Goal: Task Accomplishment & Management: Manage account settings

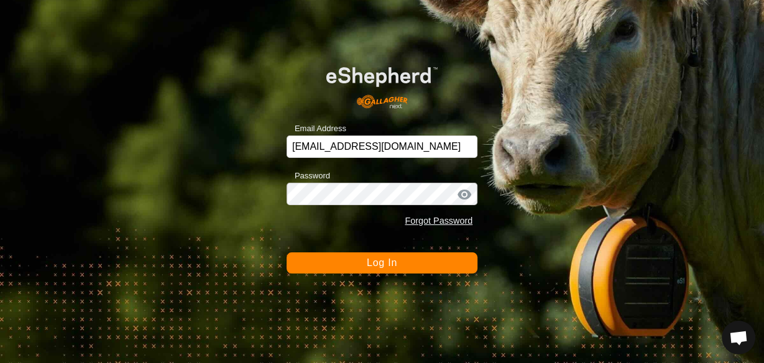
click at [346, 259] on button "Log In" at bounding box center [382, 262] width 191 height 21
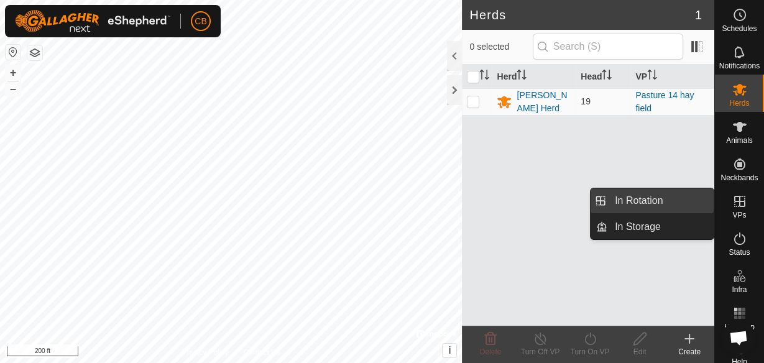
click at [674, 204] on link "In Rotation" at bounding box center [660, 200] width 106 height 25
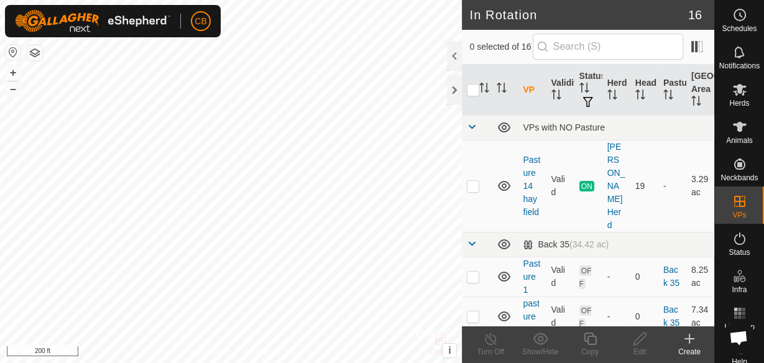
click at [691, 343] on icon at bounding box center [689, 338] width 15 height 15
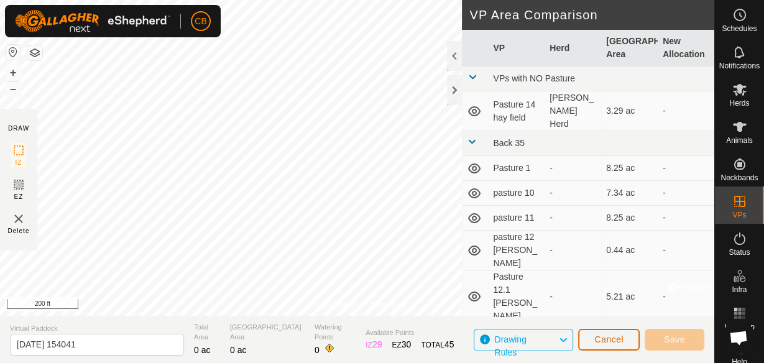
click at [624, 341] on button "Cancel" at bounding box center [609, 340] width 62 height 22
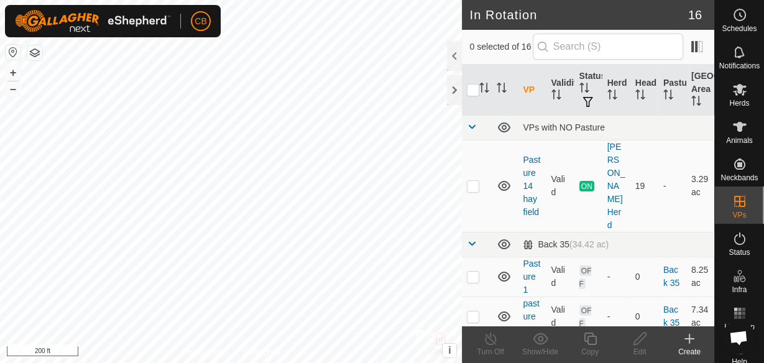
click at [689, 339] on icon at bounding box center [689, 339] width 9 height 0
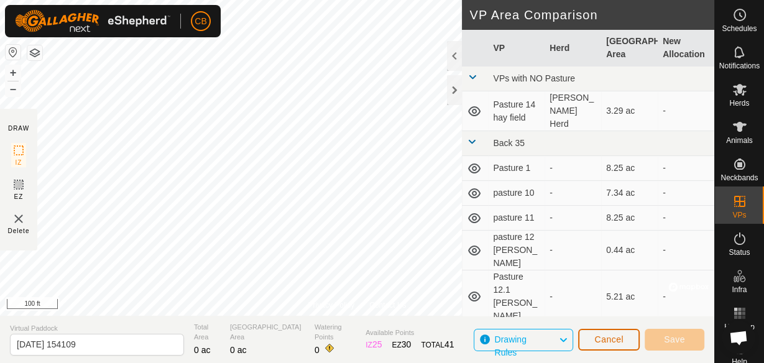
click at [603, 339] on span "Cancel" at bounding box center [608, 339] width 29 height 10
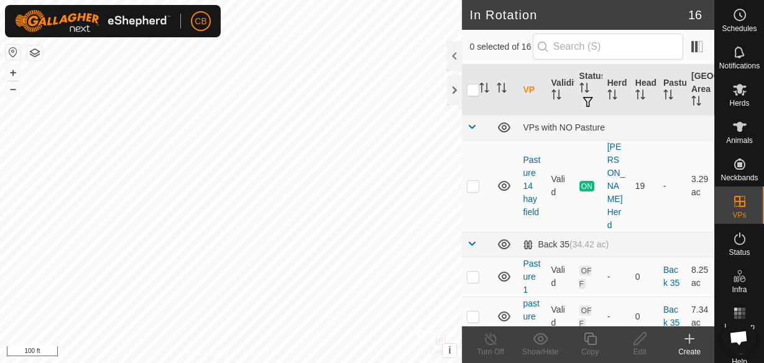
click at [688, 339] on icon at bounding box center [689, 339] width 9 height 0
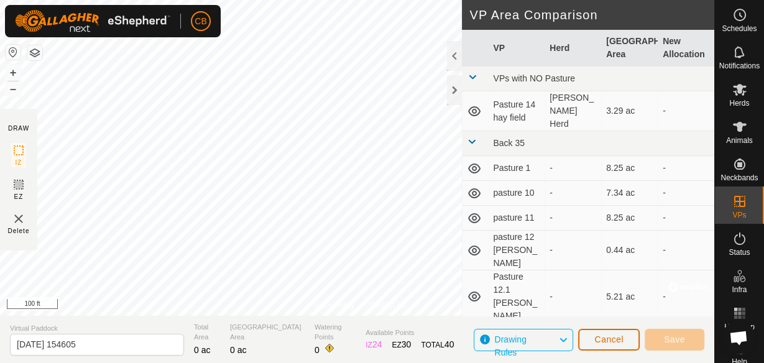
click at [617, 337] on span "Cancel" at bounding box center [608, 339] width 29 height 10
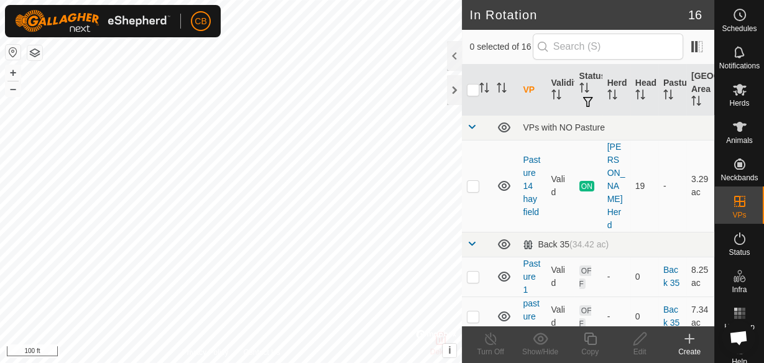
click at [691, 343] on icon at bounding box center [689, 338] width 15 height 15
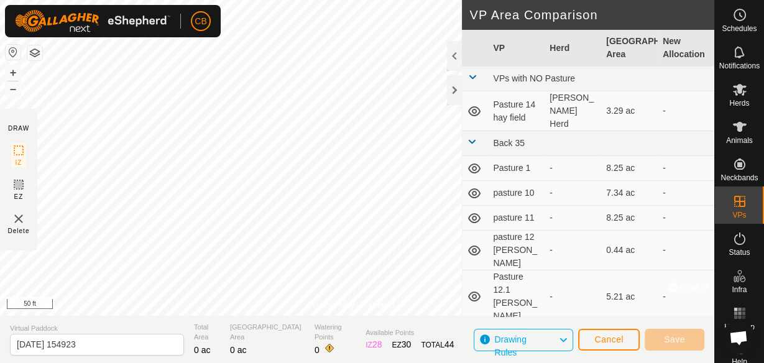
click at [417, 318] on div "Privacy Policy Contact Us Hay field water 3 Type: trough Capacity: 100L Water L…" at bounding box center [357, 181] width 714 height 363
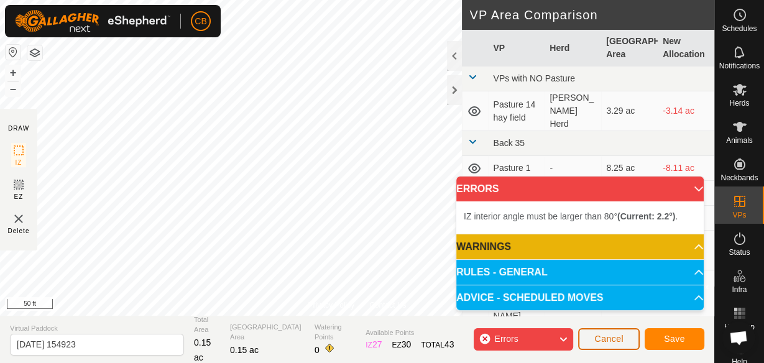
click at [601, 336] on span "Cancel" at bounding box center [608, 339] width 29 height 10
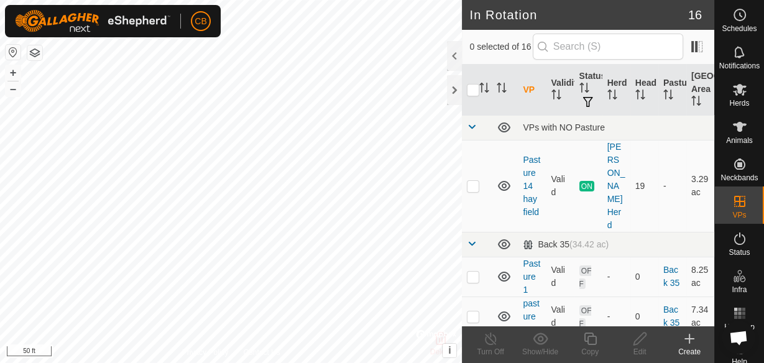
click at [691, 341] on icon at bounding box center [689, 338] width 15 height 15
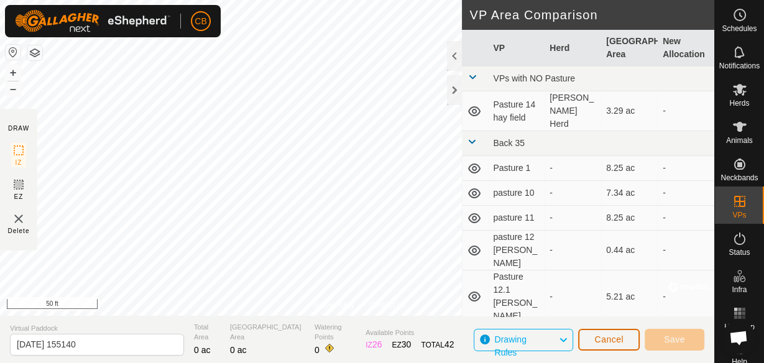
click at [596, 340] on span "Cancel" at bounding box center [608, 339] width 29 height 10
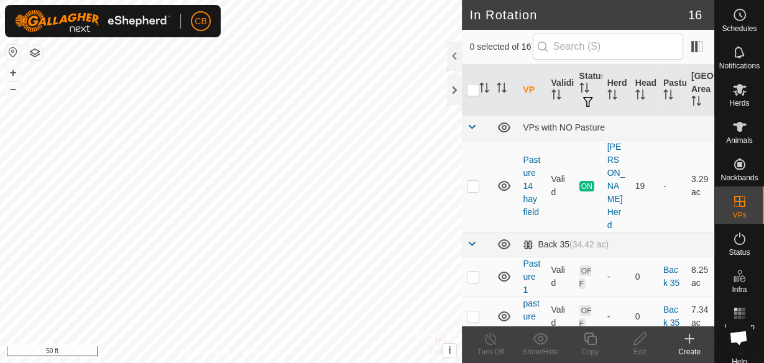
click at [690, 348] on div "Create" at bounding box center [690, 351] width 50 height 11
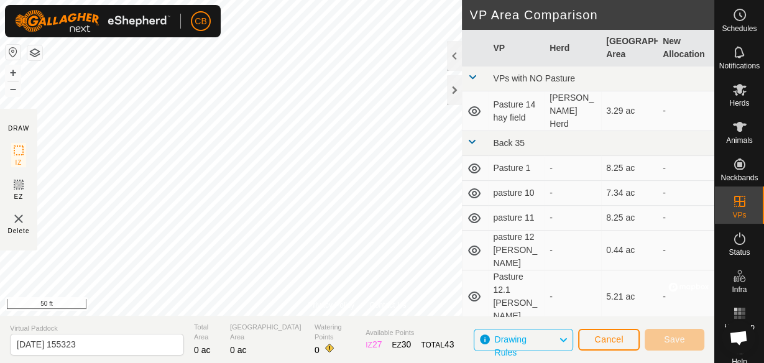
click at [149, 11] on div "CB Schedules Notifications Herds Animals Neckbands VPs Status Infra Heatmap Hel…" at bounding box center [382, 181] width 764 height 363
click at [139, 0] on html "CB Schedules Notifications Herds Animals Neckbands VPs Status Infra Heatmap Hel…" at bounding box center [382, 181] width 764 height 363
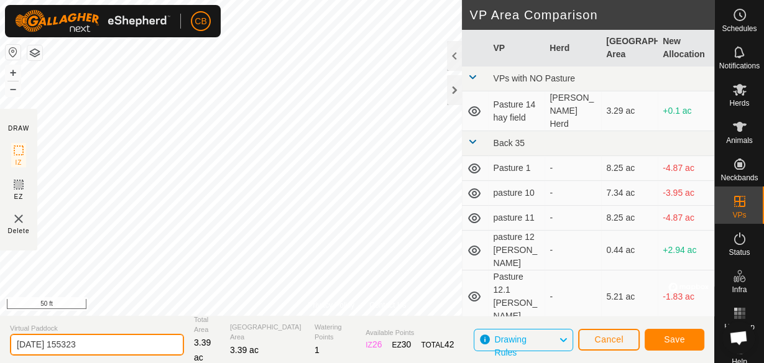
click at [120, 340] on input "[DATE] 155323" at bounding box center [97, 345] width 174 height 22
type input "2"
click at [120, 340] on input "pasture 15" at bounding box center [97, 345] width 174 height 22
type input "pasture 15 hay field"
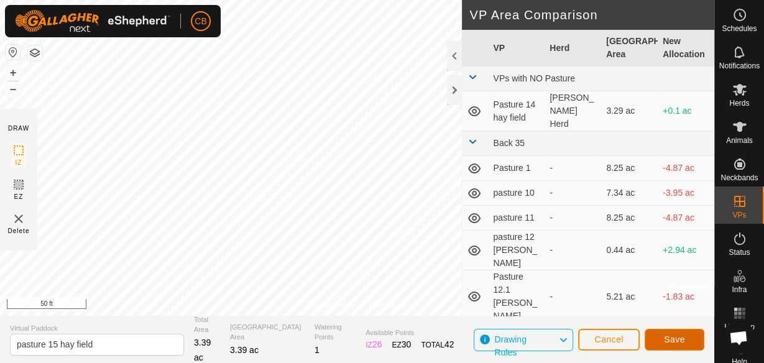
click at [676, 340] on span "Save" at bounding box center [674, 339] width 21 height 10
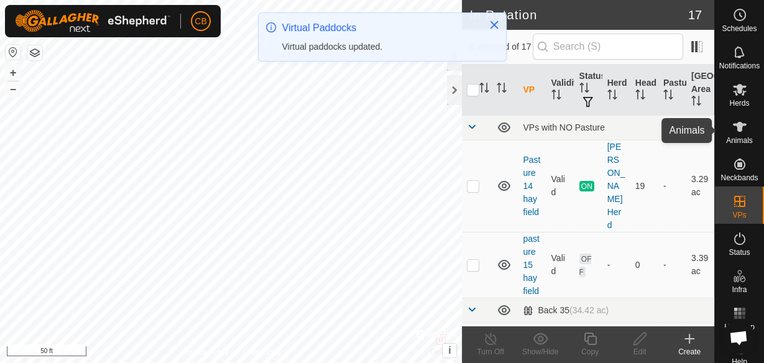
click at [732, 139] on span "Animals" at bounding box center [739, 140] width 27 height 7
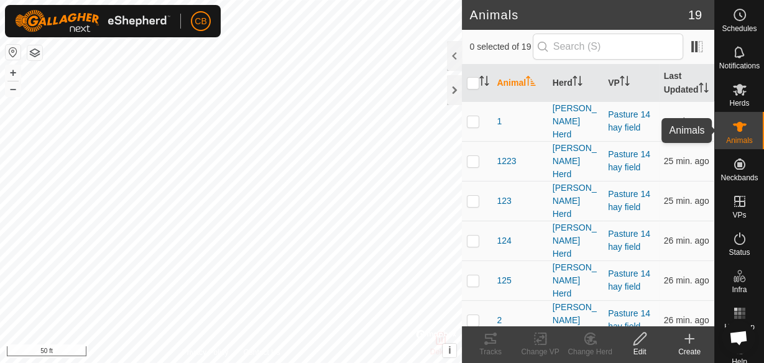
click at [732, 139] on span "Animals" at bounding box center [739, 140] width 27 height 7
click at [475, 88] on input "checkbox" at bounding box center [473, 83] width 12 height 12
checkbox input "true"
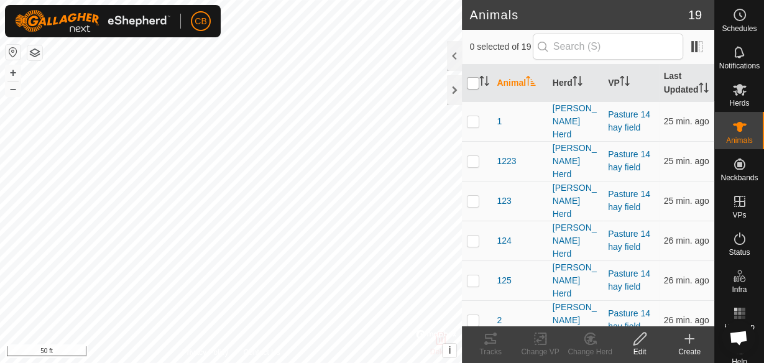
checkbox input "true"
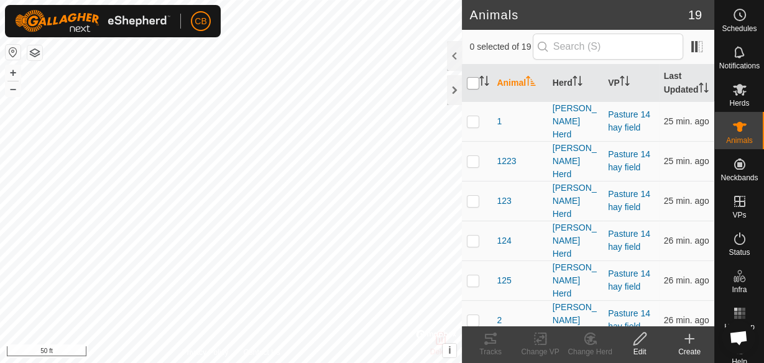
checkbox input "true"
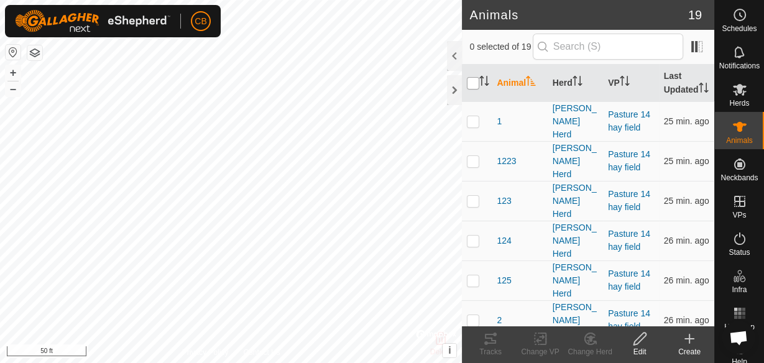
checkbox input "true"
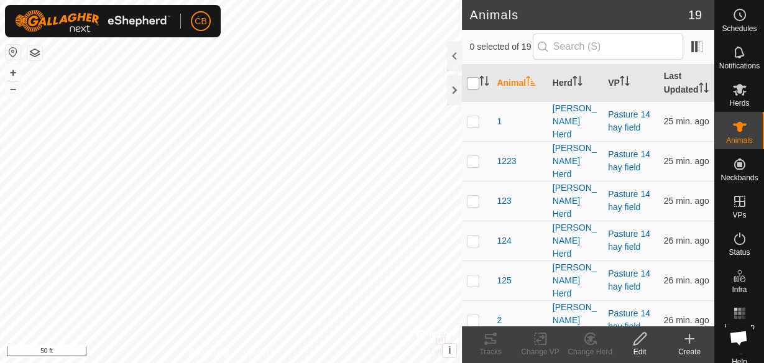
checkbox input "true"
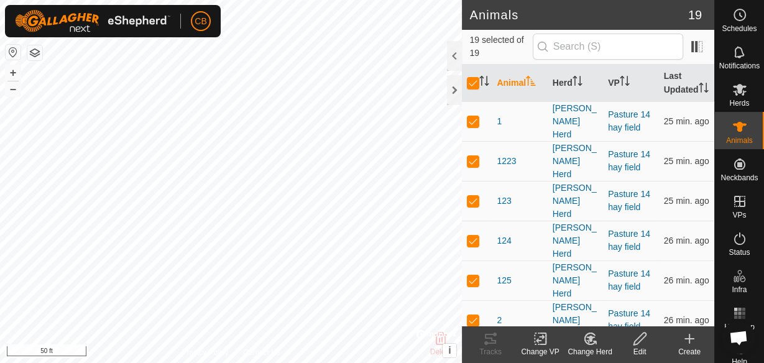
click at [538, 343] on icon at bounding box center [541, 338] width 16 height 15
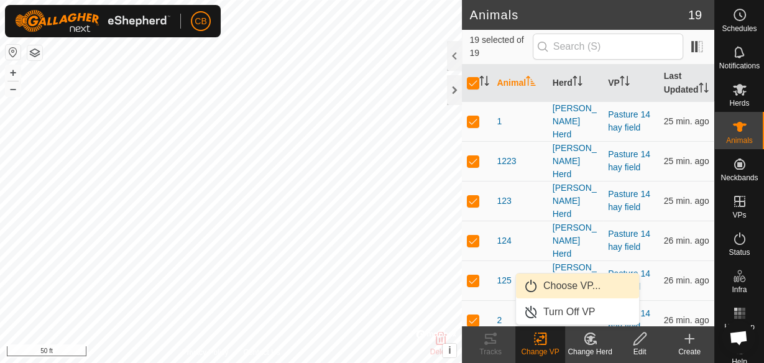
click at [555, 287] on link "Choose VP..." at bounding box center [577, 286] width 123 height 25
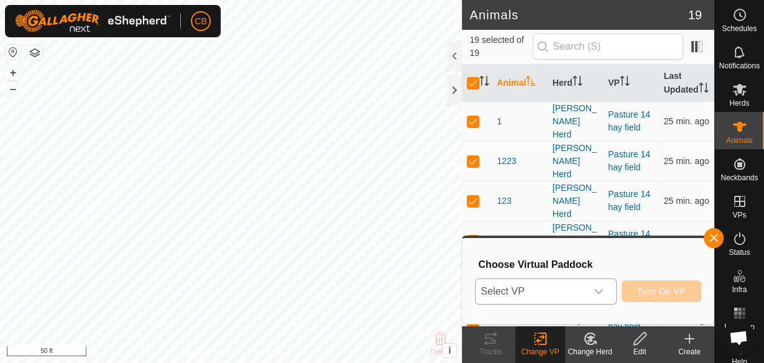
click at [601, 292] on icon "dropdown trigger" at bounding box center [599, 292] width 10 height 10
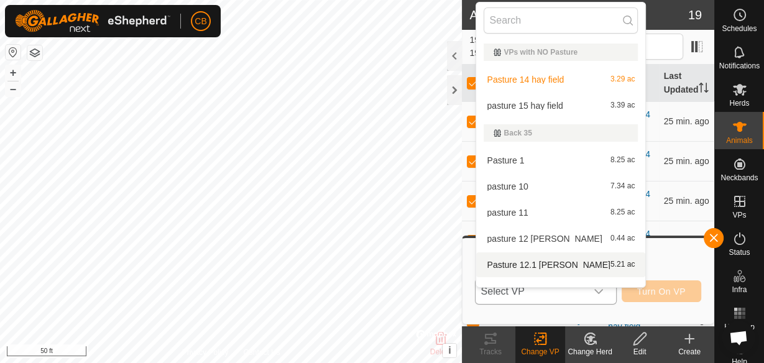
scroll to position [16, 0]
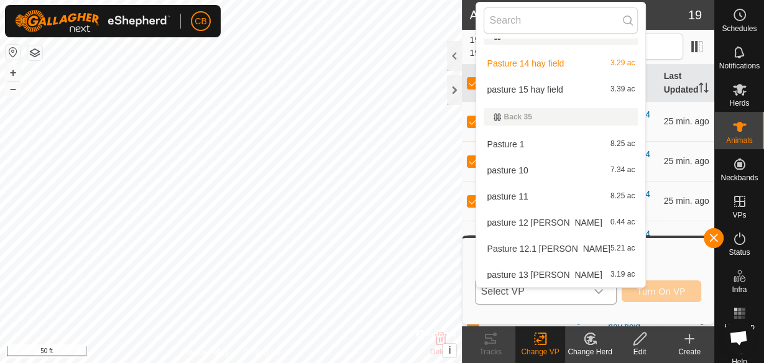
click at [535, 91] on li "pasture 15 hay field 3.39 ac" at bounding box center [560, 89] width 169 height 25
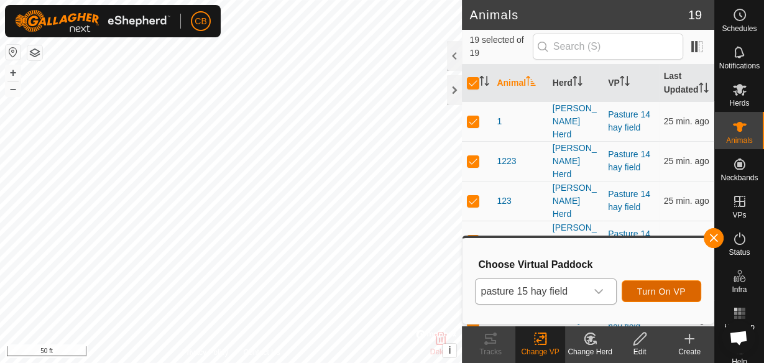
click at [656, 289] on span "Turn On VP" at bounding box center [661, 292] width 48 height 10
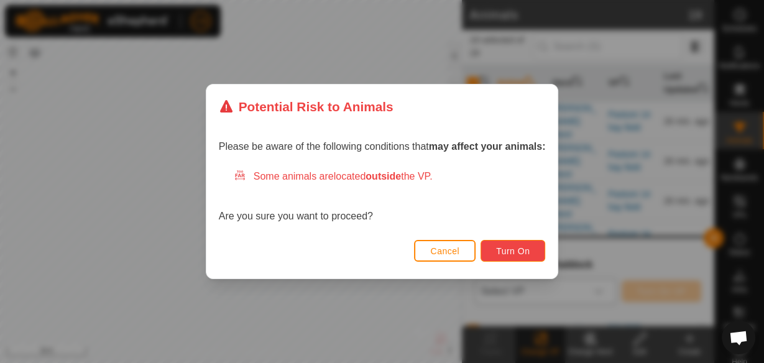
click at [514, 249] on span "Turn On" at bounding box center [513, 251] width 34 height 10
